Goal: Transaction & Acquisition: Download file/media

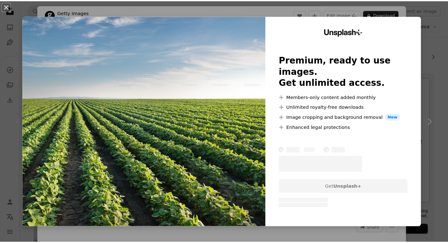
scroll to position [84, 0]
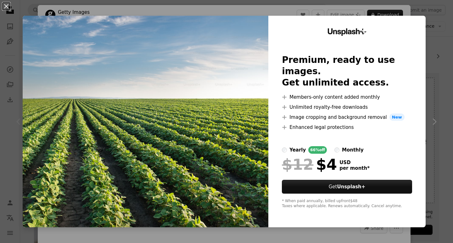
click at [433, 37] on div "An X shape Unsplash+ Premium, ready to use images. Get unlimited access. A plus…" at bounding box center [226, 121] width 453 height 243
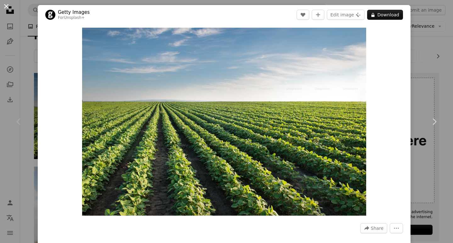
click at [6, 3] on button "An X shape" at bounding box center [7, 7] width 8 height 8
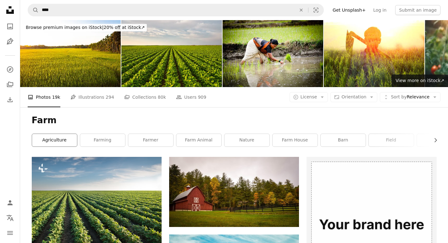
click at [45, 139] on link "agriculture" at bounding box center [54, 140] width 45 height 13
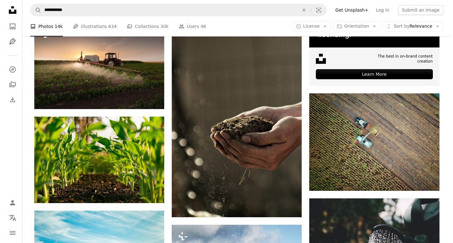
scroll to position [252, 0]
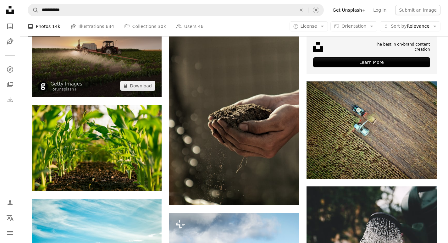
click at [93, 73] on img at bounding box center [97, 53] width 130 height 87
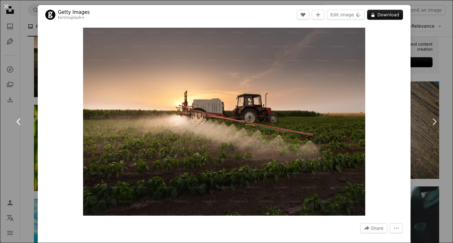
click at [21, 121] on icon "Chevron left" at bounding box center [19, 122] width 10 height 10
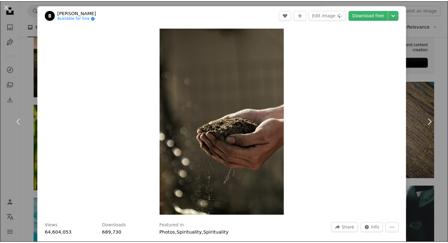
scroll to position [84, 0]
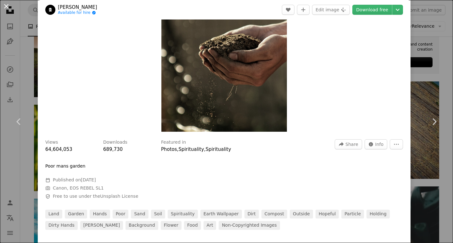
click at [8, 7] on button "An X shape" at bounding box center [7, 7] width 8 height 8
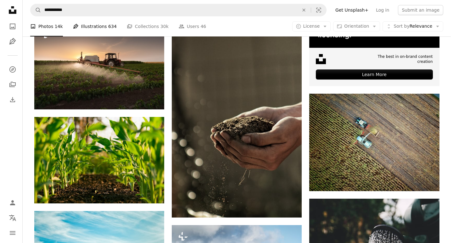
scroll to position [252, 0]
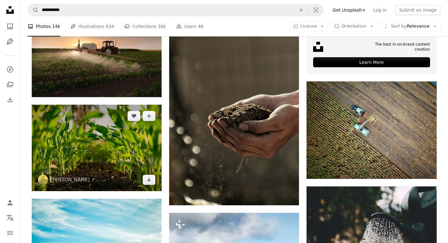
click at [101, 140] on img at bounding box center [97, 148] width 130 height 87
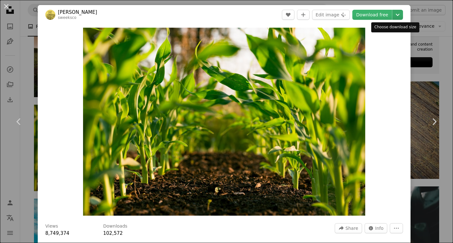
click at [396, 15] on icon "Choose download size" at bounding box center [398, 15] width 4 height 2
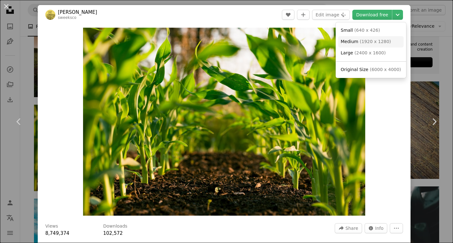
click at [357, 42] on span "Medium ( 1920 x 1280 )" at bounding box center [366, 42] width 50 height 6
